Goal: Task Accomplishment & Management: Manage account settings

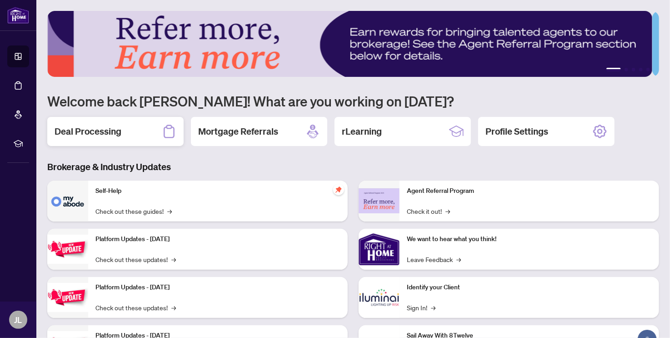
click at [105, 135] on h2 "Deal Processing" at bounding box center [88, 131] width 67 height 13
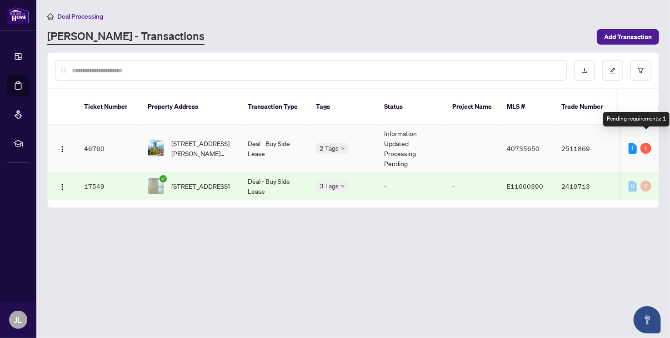
click at [648, 143] on div "1" at bounding box center [645, 148] width 11 height 11
click at [631, 143] on div "1" at bounding box center [633, 148] width 8 height 11
click at [646, 143] on div "1" at bounding box center [645, 148] width 11 height 11
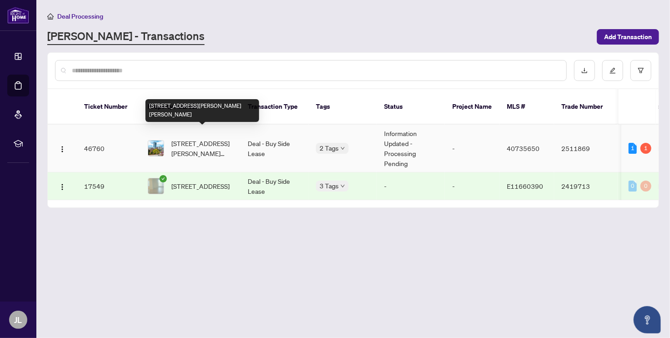
click at [213, 139] on span "2209-60 Frederick Street, Kitchener, ON N2H 0C7, Canada" at bounding box center [202, 148] width 62 height 20
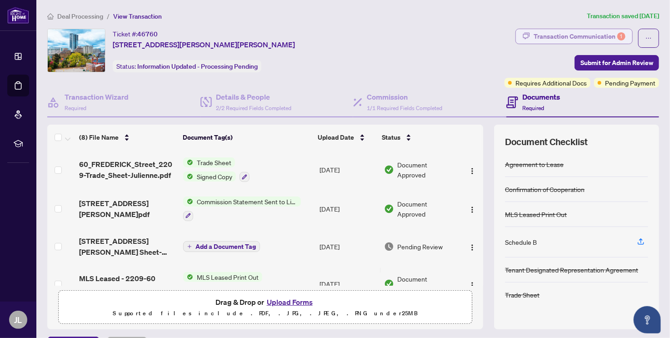
click at [600, 30] on div "Transaction Communication 1" at bounding box center [580, 36] width 92 height 15
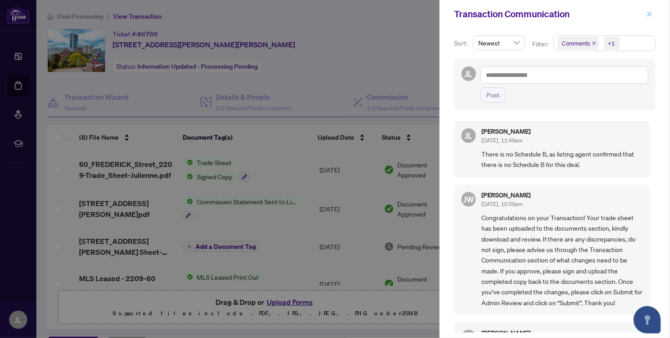
click at [649, 17] on span "button" at bounding box center [649, 14] width 6 height 15
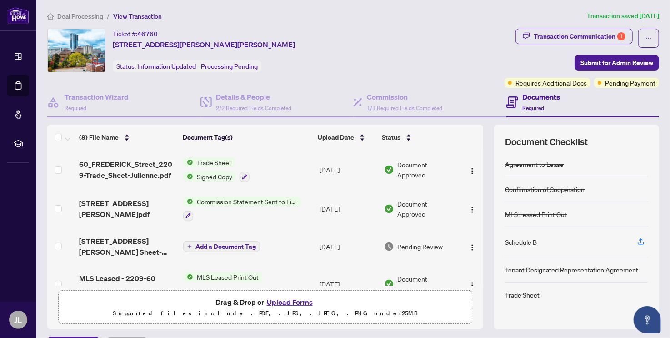
click at [528, 105] on span "Required" at bounding box center [534, 108] width 22 height 7
click at [602, 34] on div "Transaction Communication 1" at bounding box center [580, 36] width 92 height 15
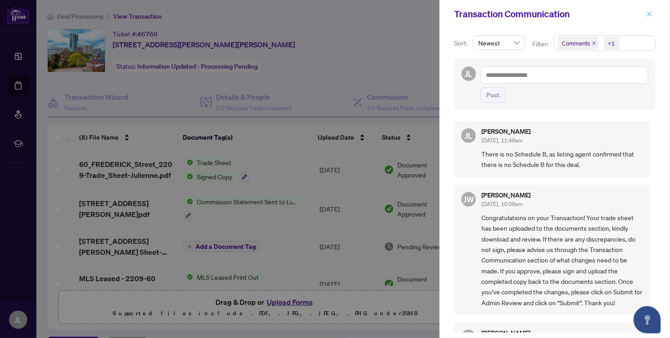
click at [652, 12] on icon "close" at bounding box center [649, 14] width 6 height 6
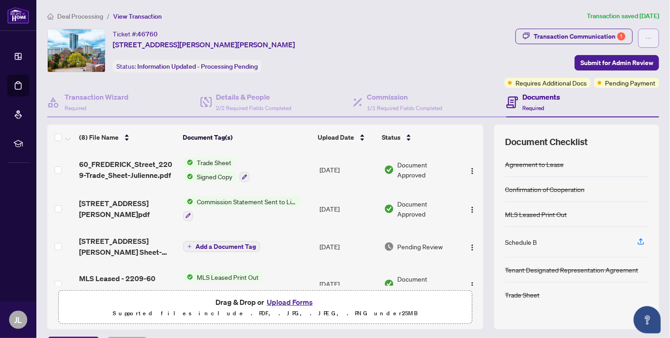
click at [645, 36] on icon "ellipsis" at bounding box center [648, 38] width 6 height 6
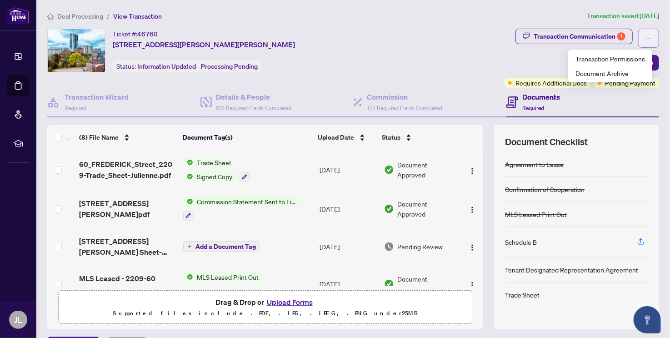
click at [645, 36] on icon "ellipsis" at bounding box center [648, 38] width 6 height 6
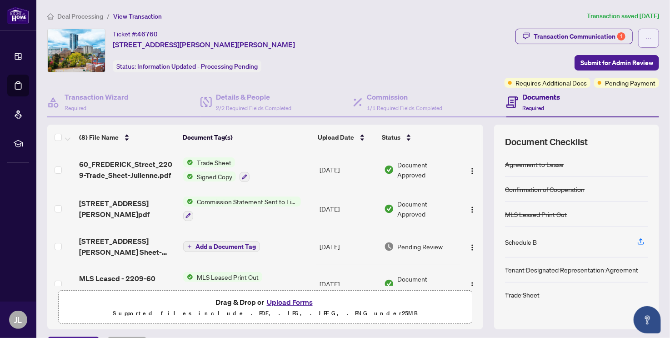
click at [645, 36] on icon "ellipsis" at bounding box center [648, 38] width 6 height 6
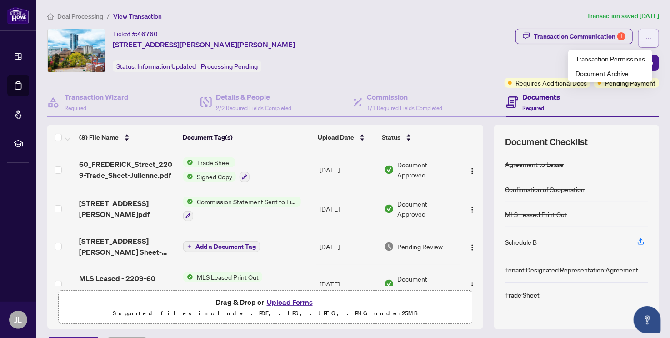
click at [645, 36] on icon "ellipsis" at bounding box center [648, 38] width 6 height 6
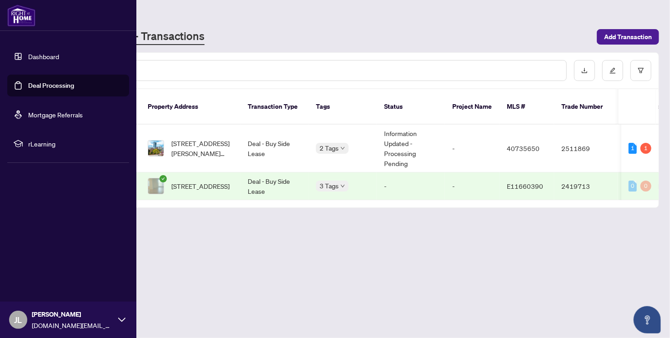
click at [120, 315] on div "JL Julienne Lee julienne.realtor@gmail.com" at bounding box center [68, 319] width 136 height 36
click at [26, 266] on span "Logout" at bounding box center [36, 265] width 20 height 15
